Goal: Transaction & Acquisition: Purchase product/service

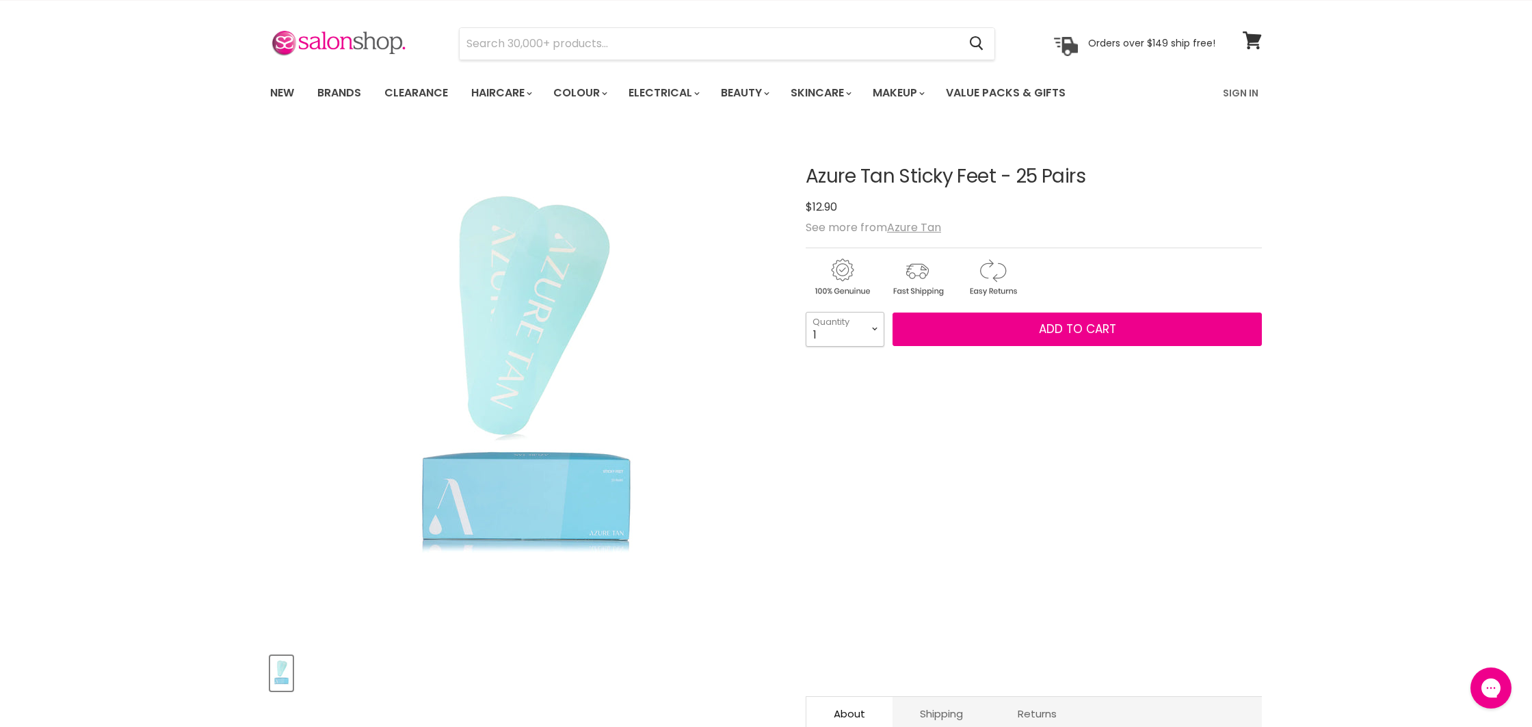
click at [871, 330] on select "1 2 3 4 5 6 7 8 9 10+" at bounding box center [845, 329] width 79 height 34
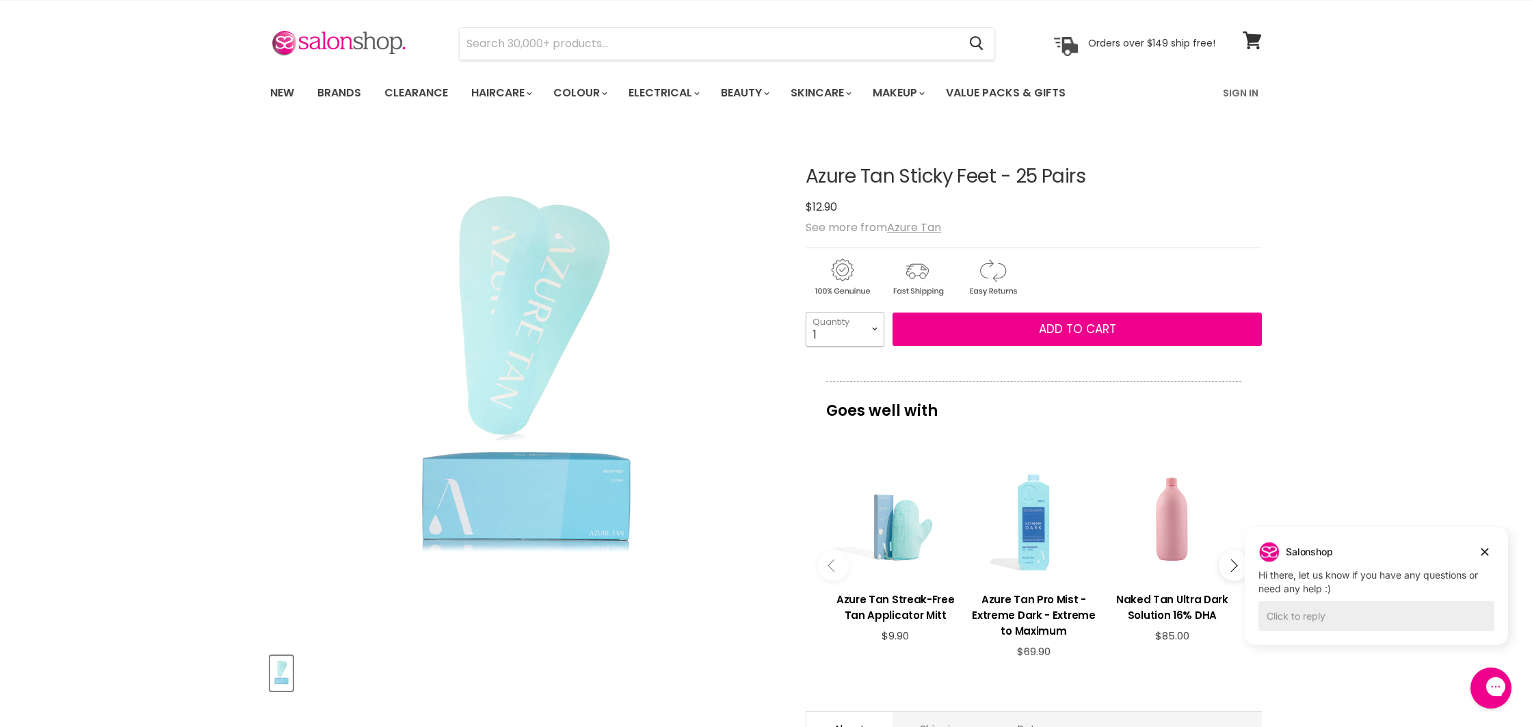
click at [873, 328] on select "1 2 3 4 5 6 7 8 9 10+" at bounding box center [845, 329] width 79 height 34
select select "3"
type input "3"
click at [571, 54] on input "Search" at bounding box center [709, 43] width 499 height 31
type input "mapping string"
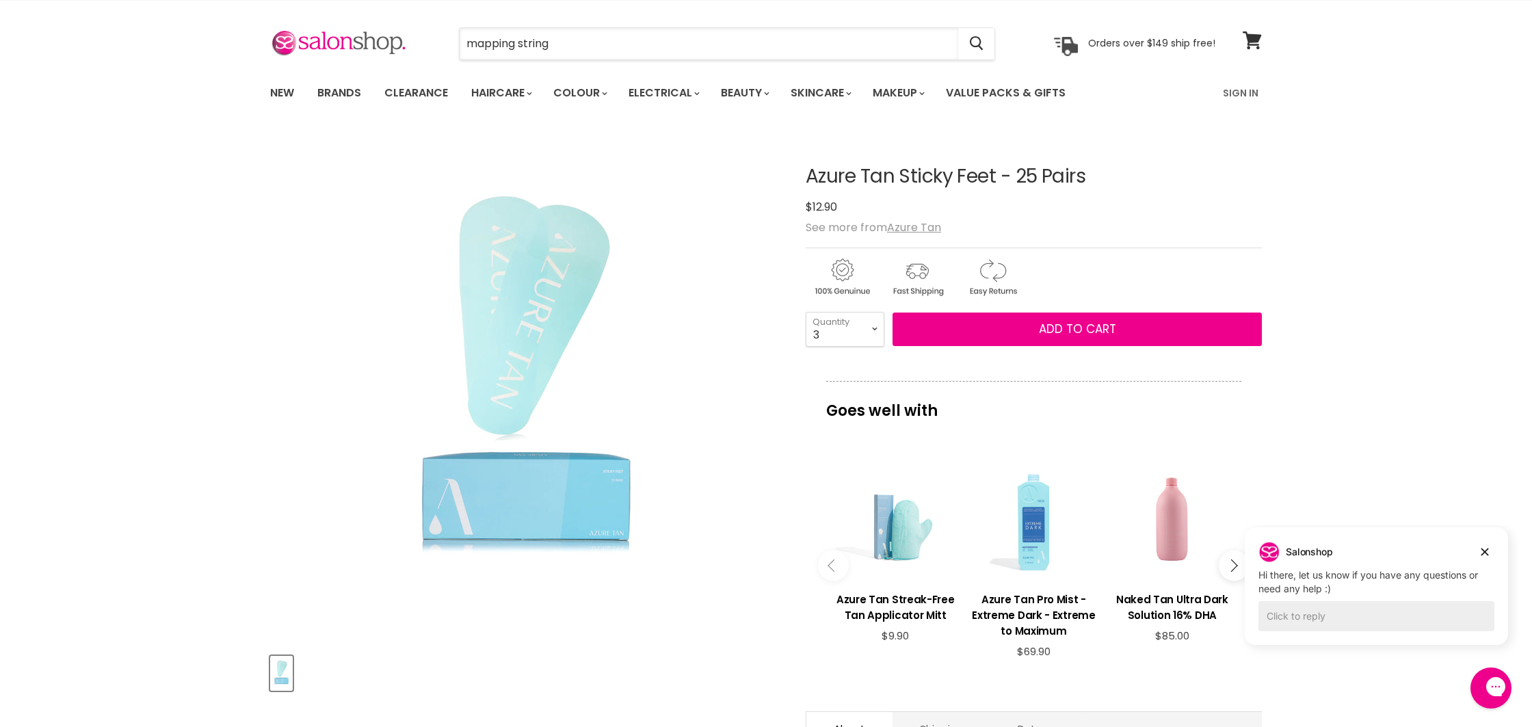
scroll to position [44, 0]
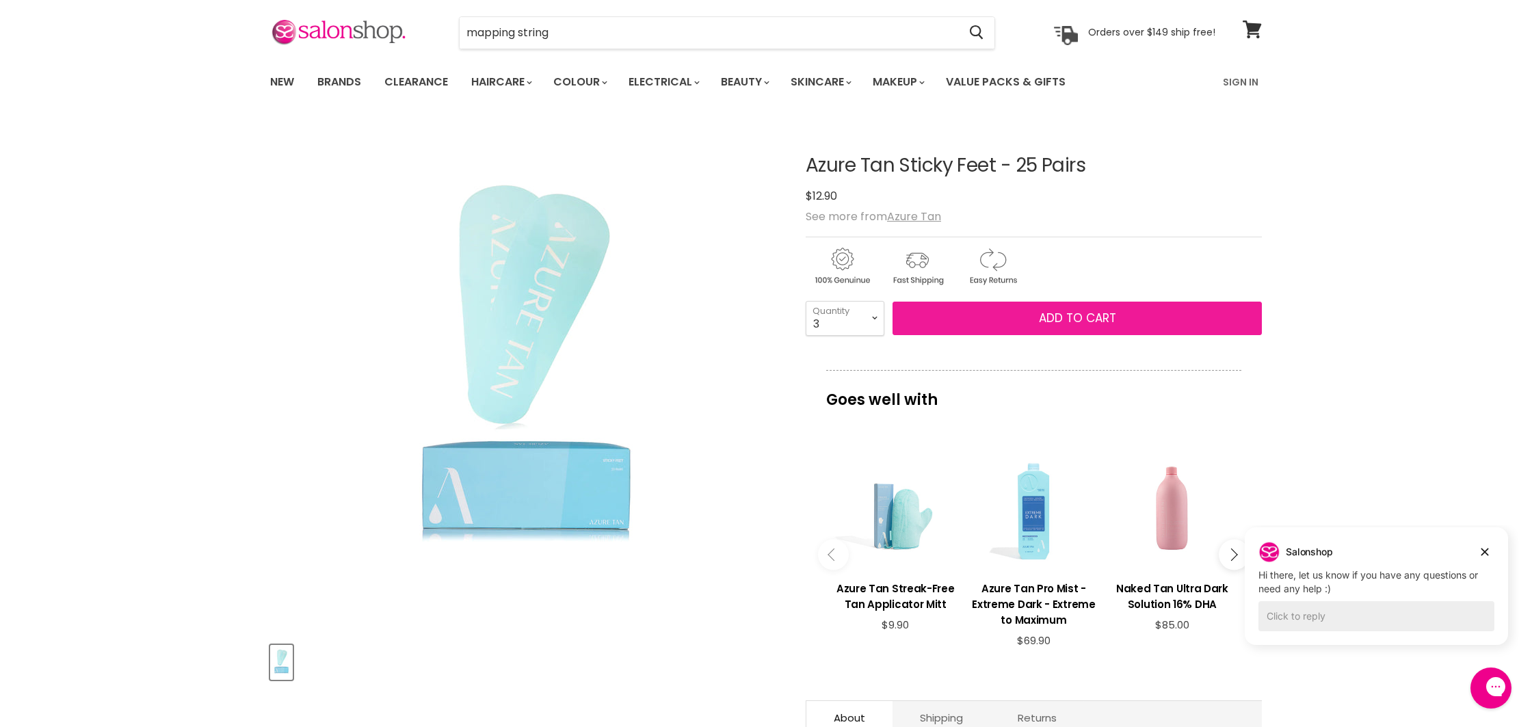
click at [1023, 321] on button "Add to cart" at bounding box center [1076, 319] width 369 height 34
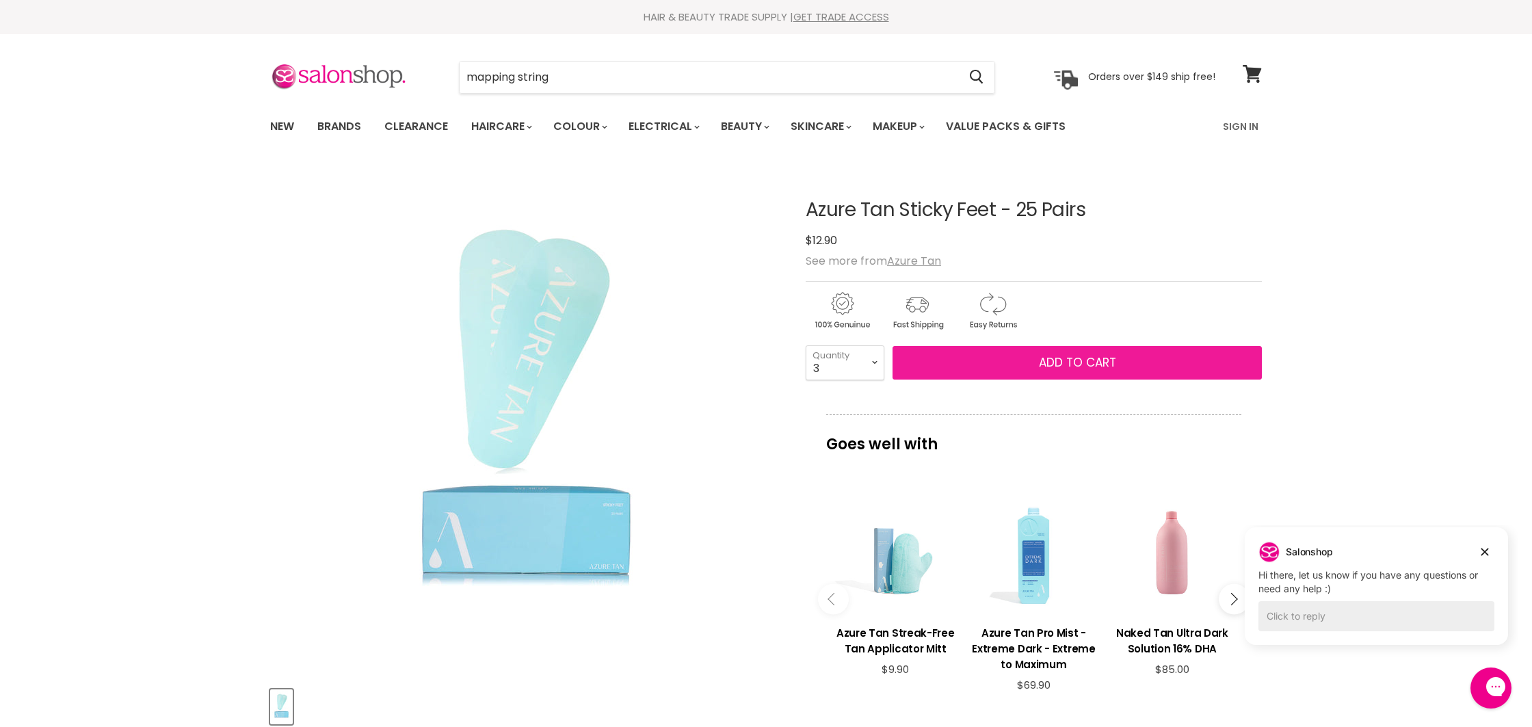
scroll to position [1, 0]
click at [1078, 367] on span "Add to cart" at bounding box center [1077, 362] width 77 height 16
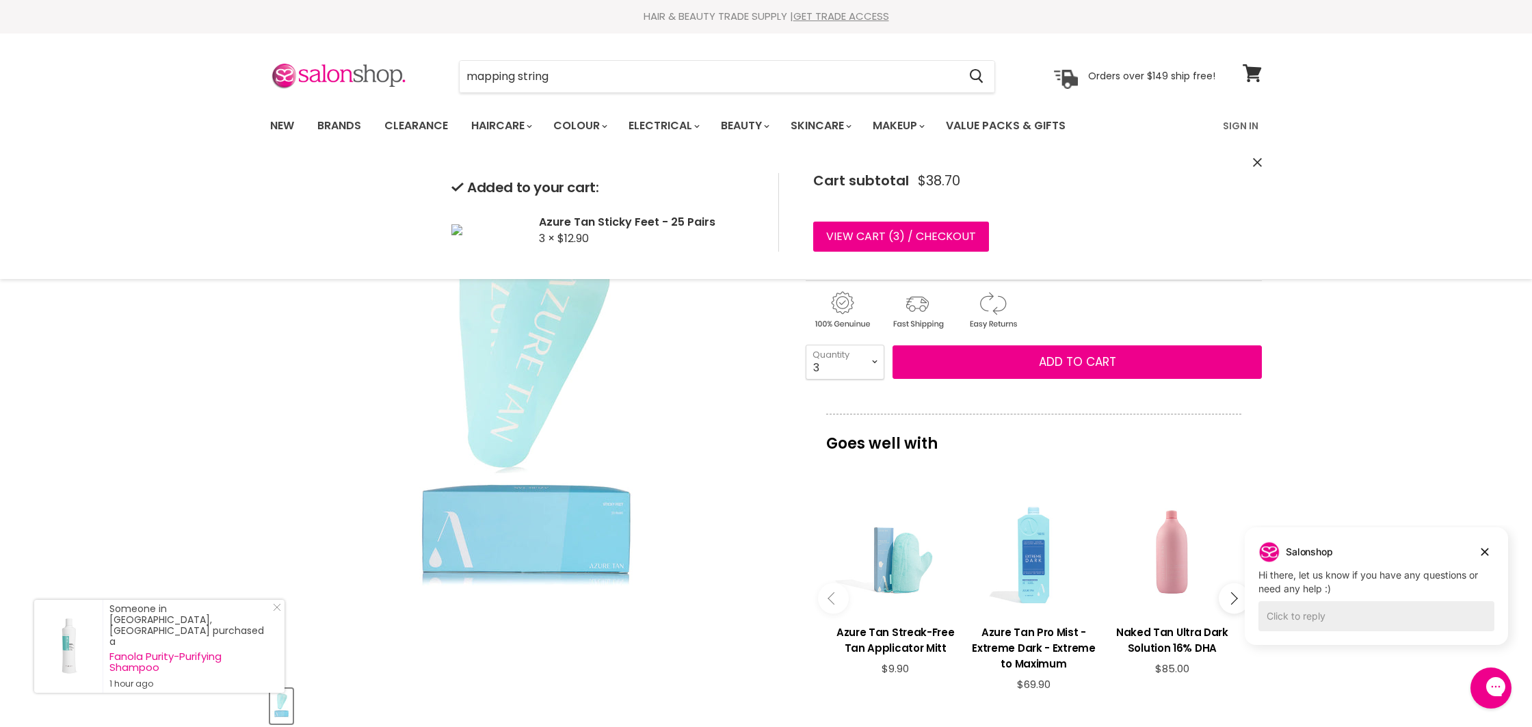
scroll to position [3, 0]
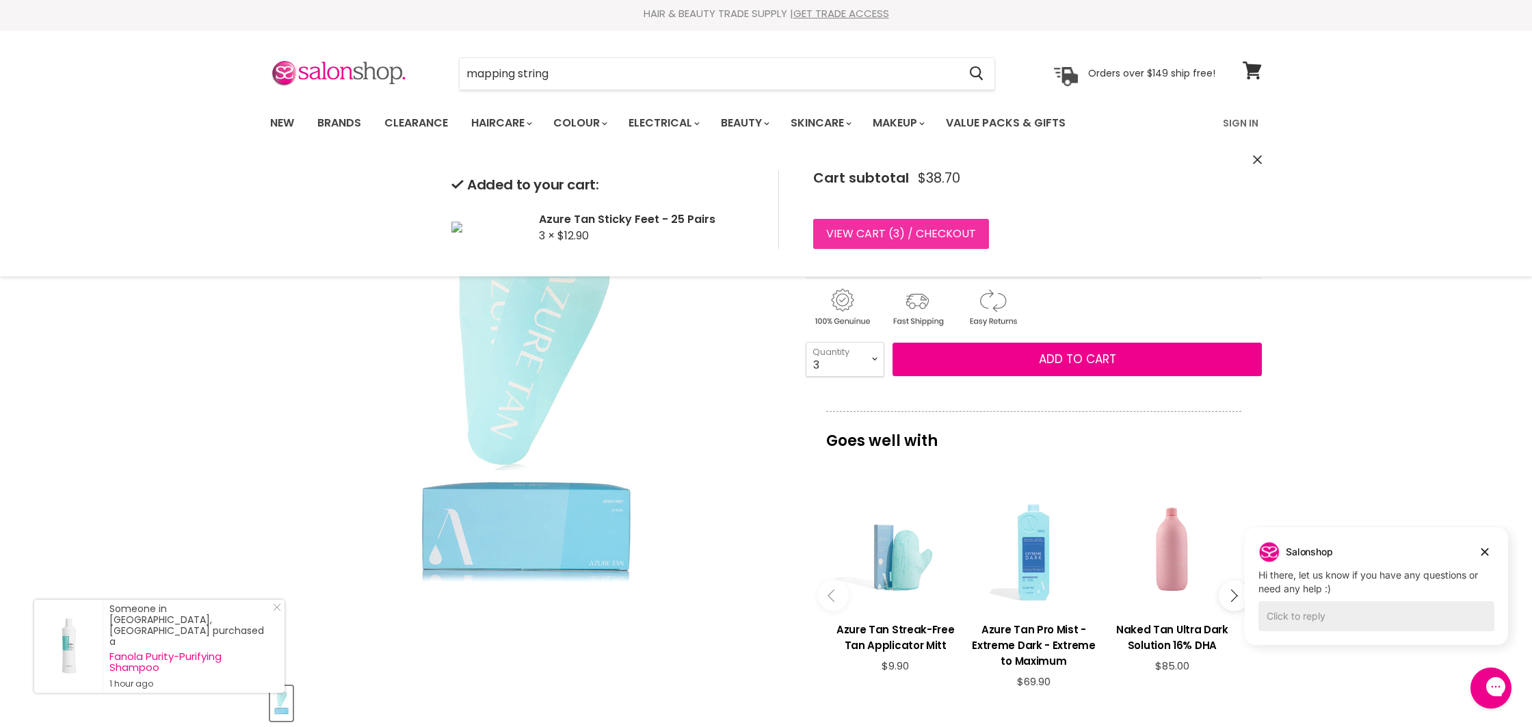
click at [961, 228] on link "View cart ( 3 ) / Checkout" at bounding box center [901, 234] width 176 height 30
